Goal: Task Accomplishment & Management: Manage account settings

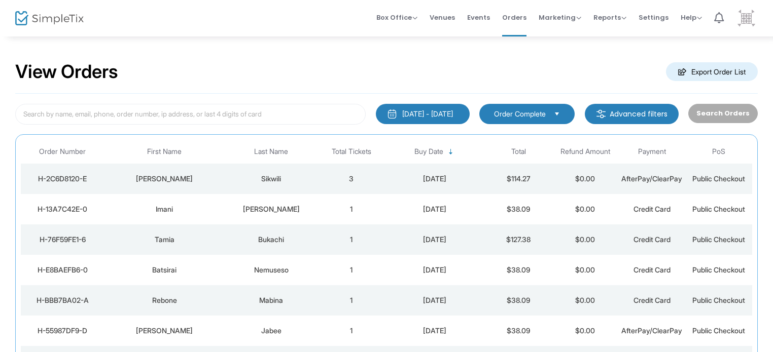
click at [750, 22] on img at bounding box center [746, 18] width 21 height 21
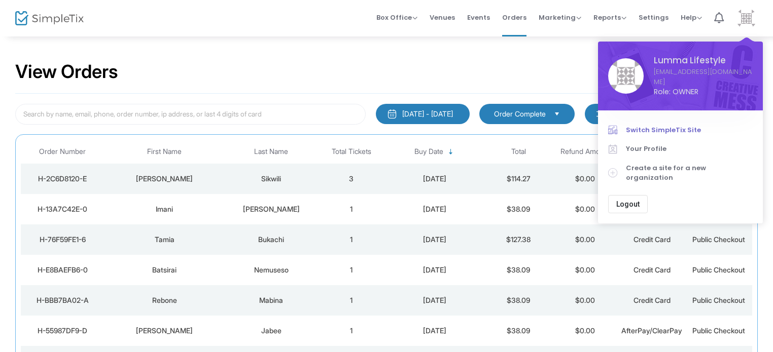
click at [650, 131] on span "Switch SimpleTix Site" at bounding box center [689, 130] width 127 height 10
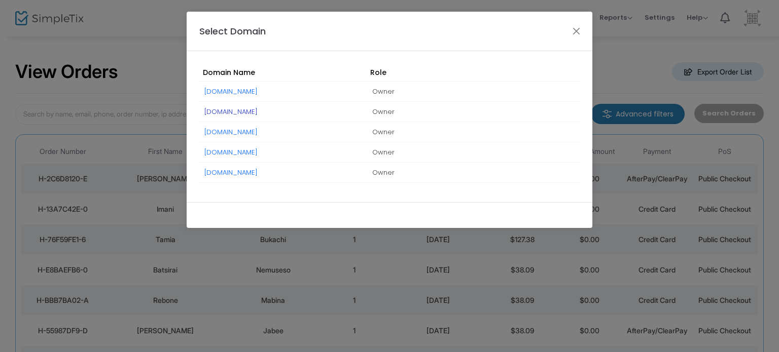
click at [258, 112] on link "herfavouriteperth.simpletix.com" at bounding box center [230, 112] width 53 height 10
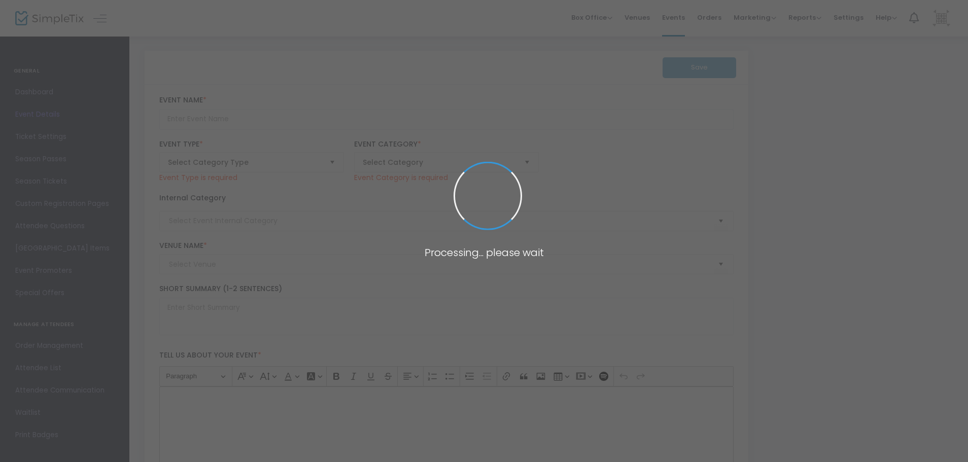
type input "[PERSON_NAME] – Her Favourite Tour Live in [GEOGRAPHIC_DATA]"
type textarea "Musa Keys – Her Favourite Tour Live in Melbourne📍 Bourke Street Courtyard, Melb…"
type input "Buy Tickets"
type input "Bourke Street Courtyard"
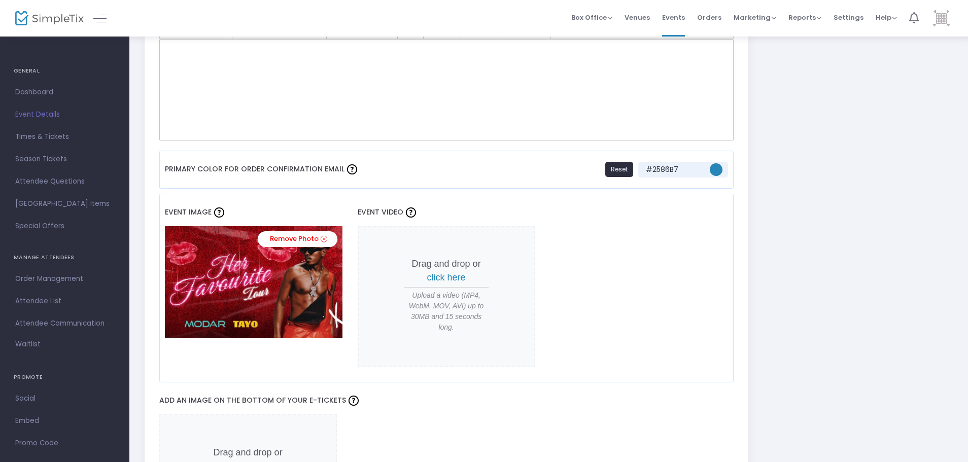
scroll to position [716, 0]
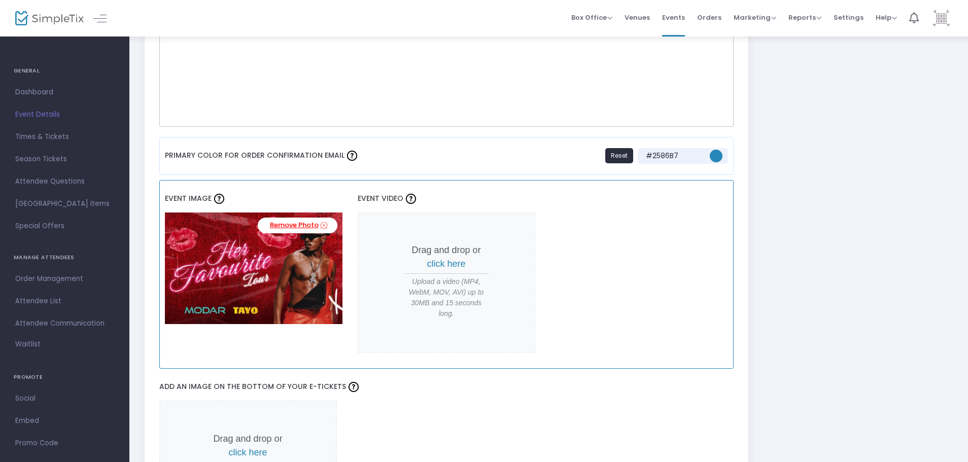
click at [324, 226] on icon at bounding box center [324, 226] width 7 height 10
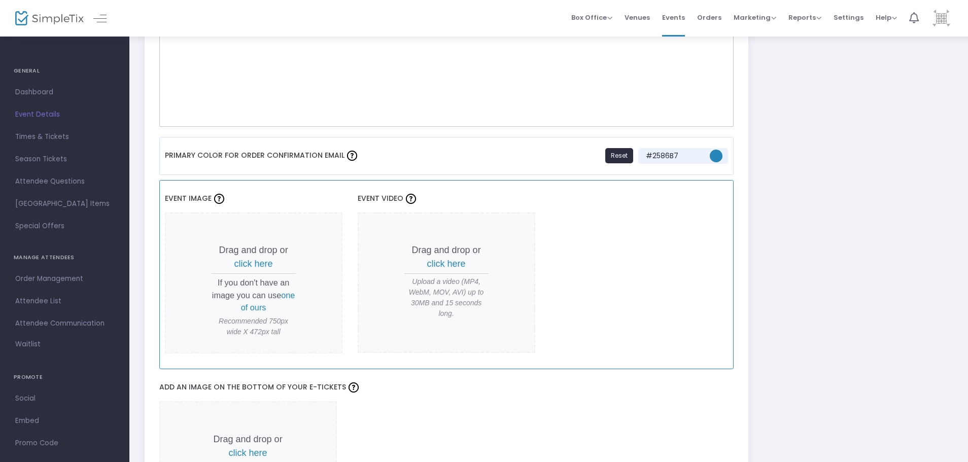
click at [255, 263] on span "click here" at bounding box center [253, 264] width 39 height 10
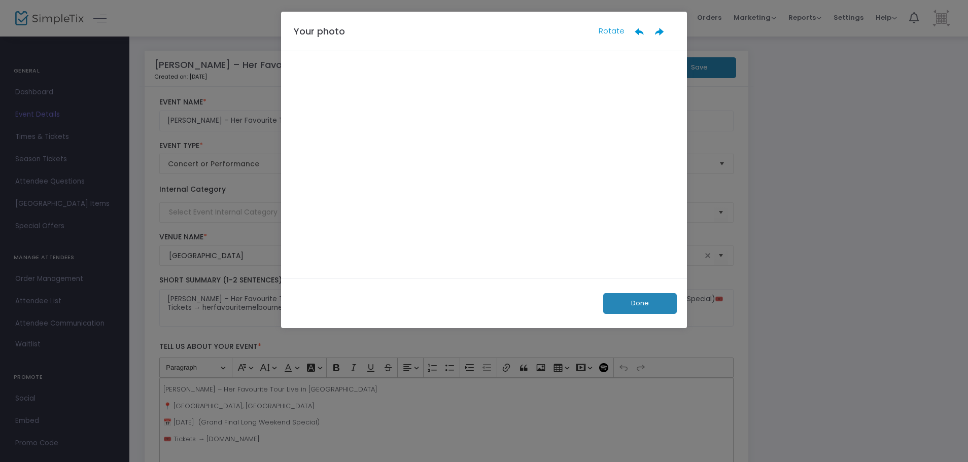
scroll to position [0, 0]
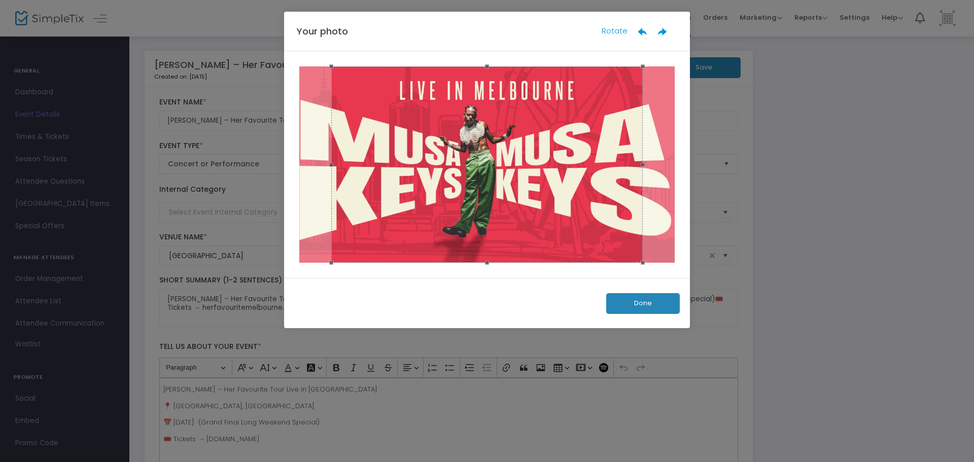
click at [794, 257] on ngb-modal-window "Your photo Rotate Done" at bounding box center [487, 231] width 974 height 462
drag, startPoint x: 332, startPoint y: 262, endPoint x: 321, endPoint y: 261, distance: 10.7
click at [321, 264] on image-cropper at bounding box center [487, 164] width 380 height 201
click at [648, 302] on button "Done" at bounding box center [643, 303] width 74 height 21
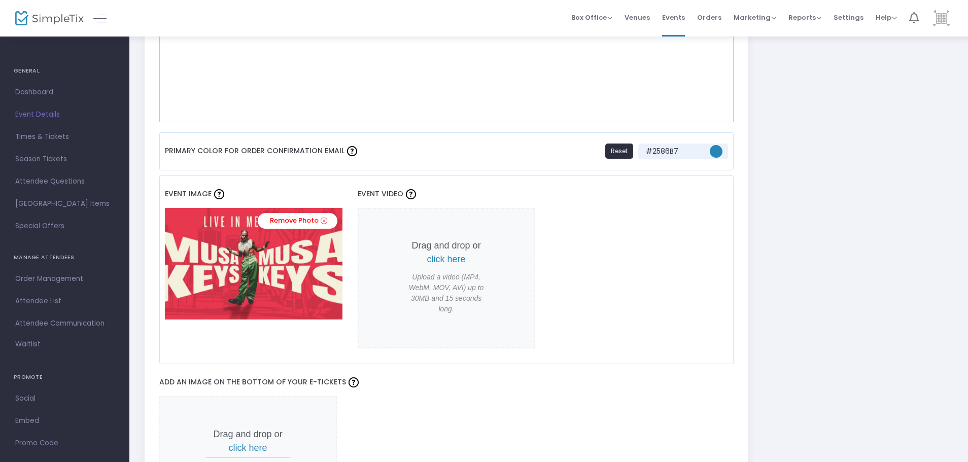
scroll to position [725, 0]
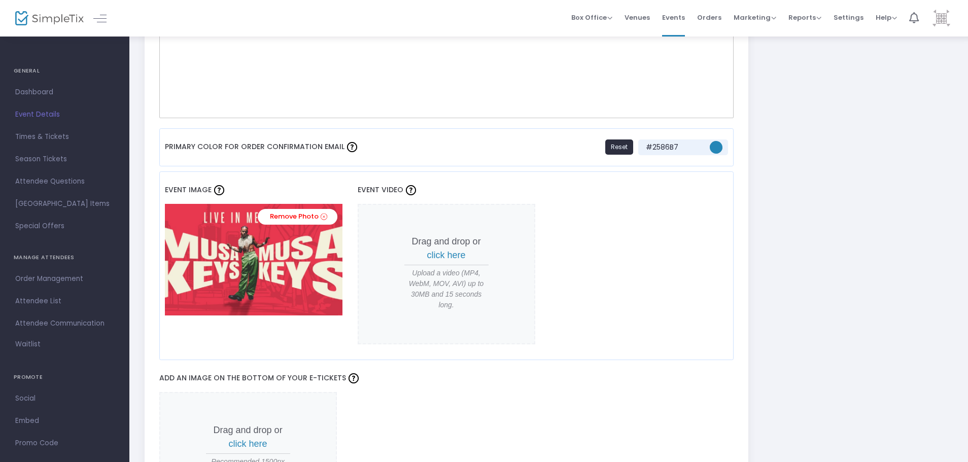
click at [648, 302] on div "Event Image Remove Photo Event Video Drag and drop or click here Upload a video…" at bounding box center [446, 265] width 575 height 189
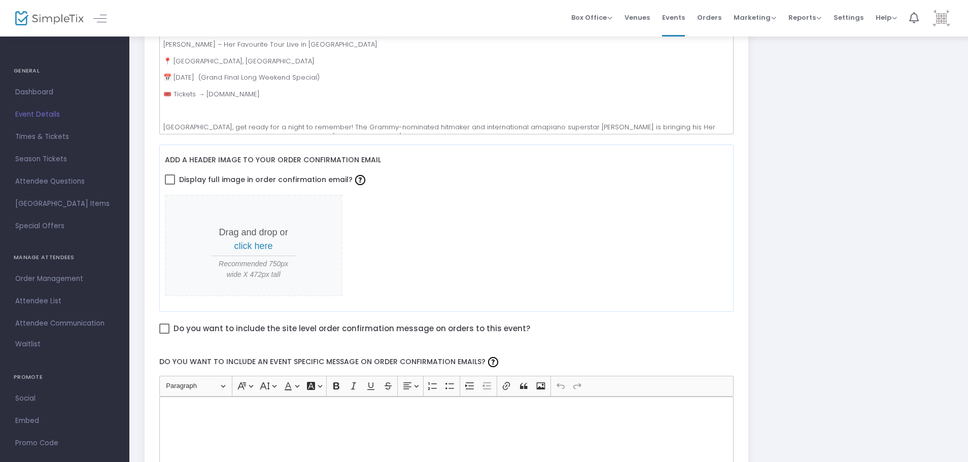
scroll to position [0, 0]
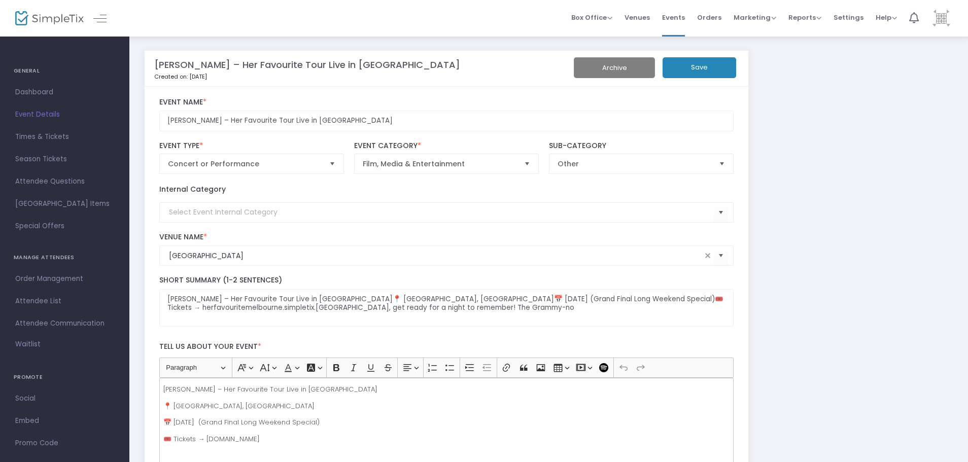
click at [719, 75] on button "Save" at bounding box center [699, 67] width 74 height 21
